Goal: Task Accomplishment & Management: Manage account settings

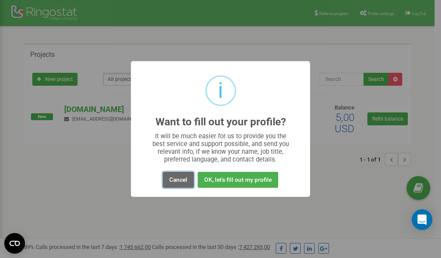
click at [178, 179] on button "Cancel" at bounding box center [178, 180] width 31 height 16
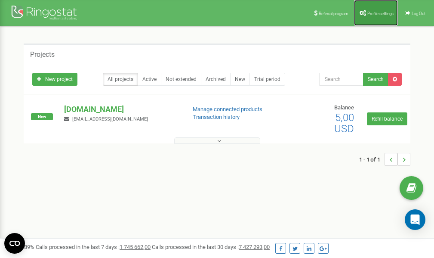
click at [375, 17] on link "Profile settings" at bounding box center [376, 13] width 44 height 26
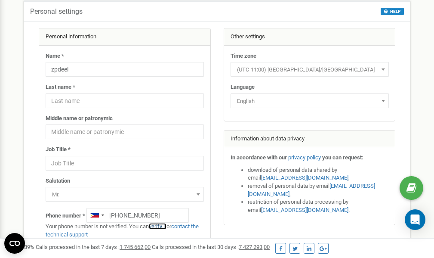
click at [161, 226] on link "verify it" at bounding box center [158, 226] width 18 height 6
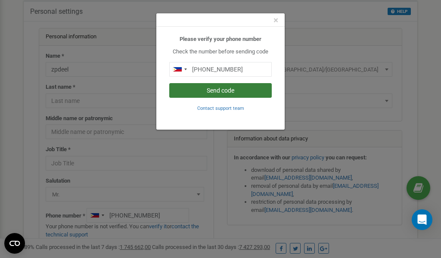
click at [226, 92] on button "Send code" at bounding box center [220, 90] width 102 height 15
